Goal: Transaction & Acquisition: Purchase product/service

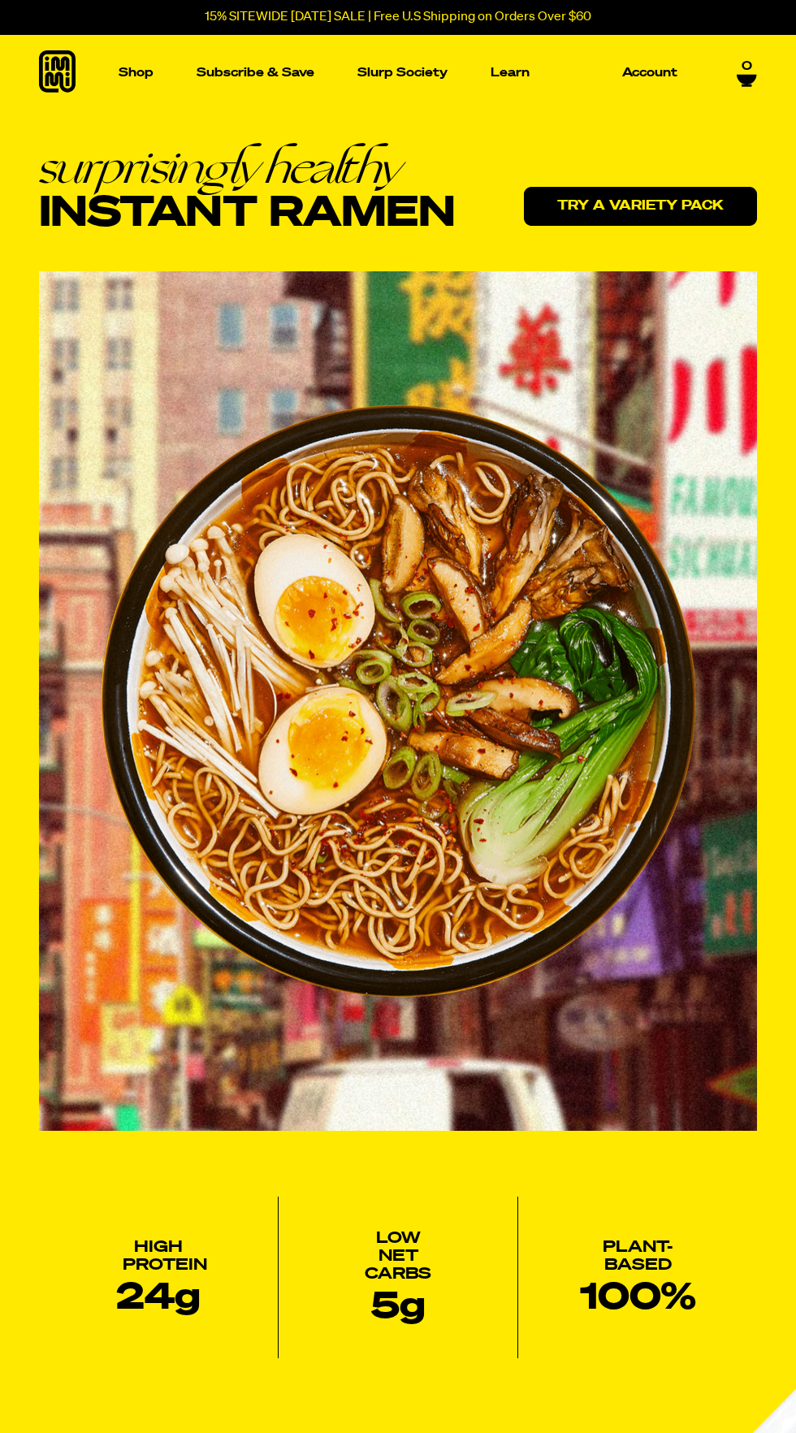
click at [683, 191] on link "Try a variety pack" at bounding box center [640, 206] width 233 height 39
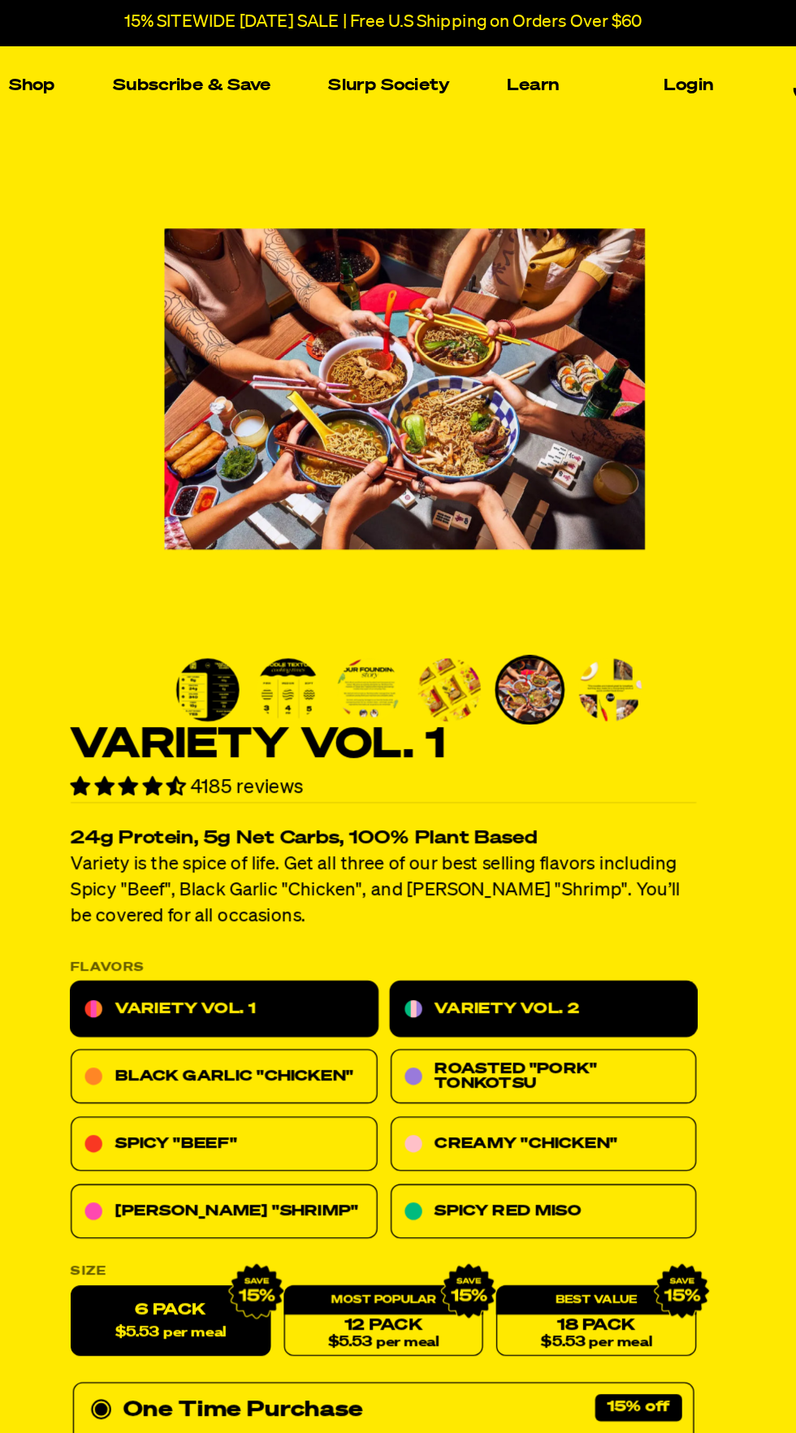
click at [577, 766] on link "Variety Vol. 2" at bounding box center [517, 754] width 229 height 41
